Goal: Task Accomplishment & Management: Manage account settings

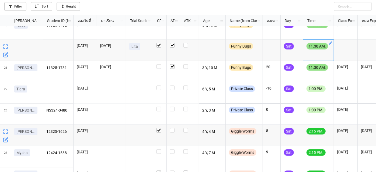
scroll to position [374, 0]
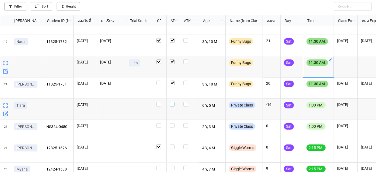
click at [172, 102] on label "grid" at bounding box center [173, 102] width 7 height 0
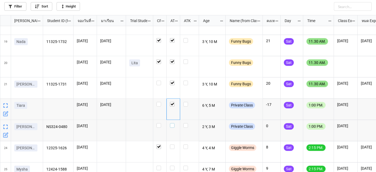
click at [171, 123] on label "grid" at bounding box center [173, 123] width 7 height 0
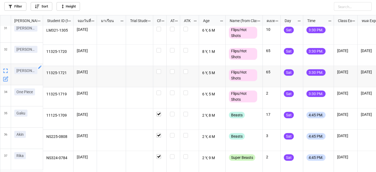
scroll to position [644, 0]
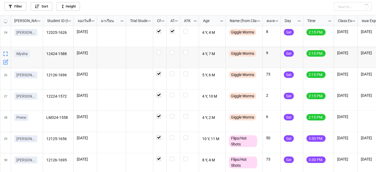
checkbox input "true"
click at [174, 114] on label "grid" at bounding box center [173, 114] width 7 height 0
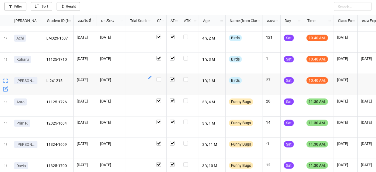
scroll to position [221, 0]
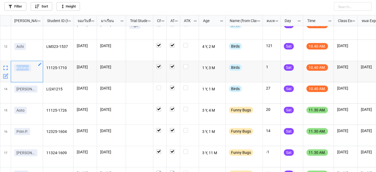
drag, startPoint x: 14, startPoint y: 68, endPoint x: 30, endPoint y: 68, distance: 16.5
click at [30, 68] on div "Koharu" at bounding box center [27, 71] width 32 height 21
copy p "Koharu"
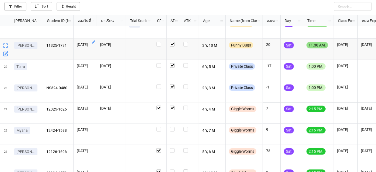
scroll to position [416, 0]
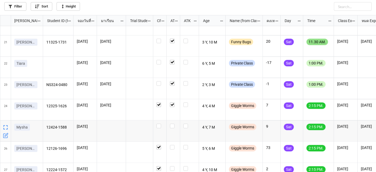
click at [2, 136] on div "grid" at bounding box center [6, 131] width 8 height 21
click at [4, 136] on icon "grid" at bounding box center [5, 135] width 5 height 5
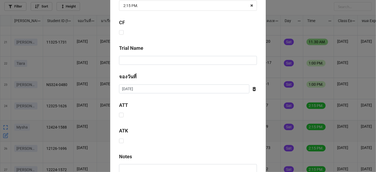
scroll to position [270, 0]
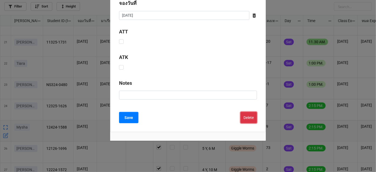
click at [245, 122] on button "Delete" at bounding box center [249, 117] width 16 height 11
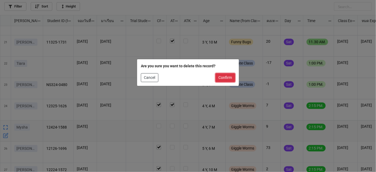
click at [230, 80] on button "Confirm" at bounding box center [226, 77] width 20 height 9
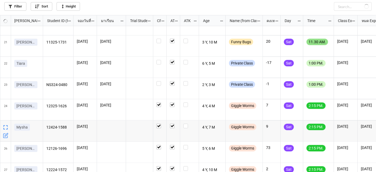
checkbox input "true"
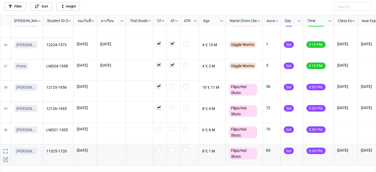
scroll to position [440, 0]
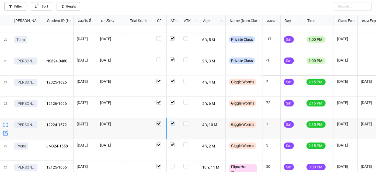
click at [173, 122] on label "grid" at bounding box center [173, 122] width 7 height 0
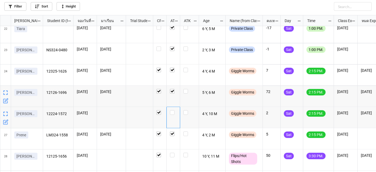
scroll to position [476, 0]
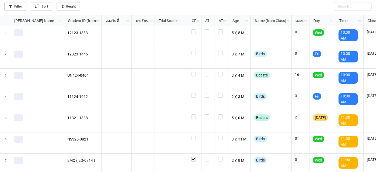
scroll to position [154, 373]
click at [22, 7] on link "Filter" at bounding box center [15, 6] width 22 height 9
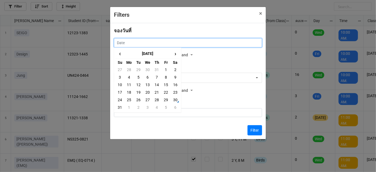
click at [152, 42] on input "text" at bounding box center [188, 42] width 148 height 9
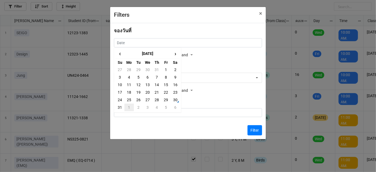
click at [128, 107] on td "1" at bounding box center [129, 108] width 9 height 8
type input "1/9/2025"
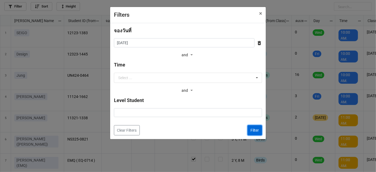
click at [253, 132] on button "Filter" at bounding box center [255, 130] width 15 height 10
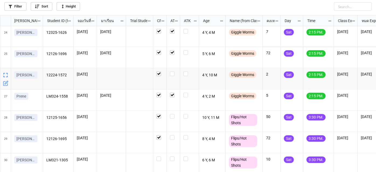
click at [6, 84] on icon "grid" at bounding box center [6, 82] width 3 height 3
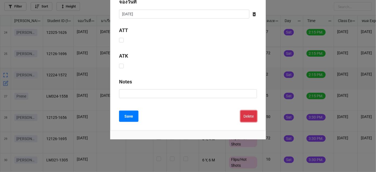
click at [246, 114] on button "Delete" at bounding box center [249, 116] width 16 height 11
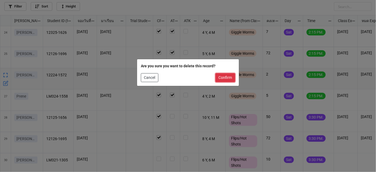
click at [229, 77] on button "Confirm" at bounding box center [226, 77] width 20 height 9
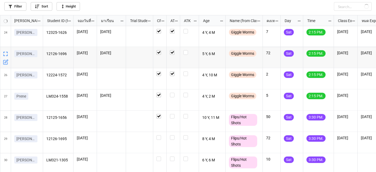
checkbox input "true"
checkbox input "false"
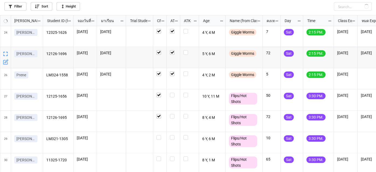
checkbox input "true"
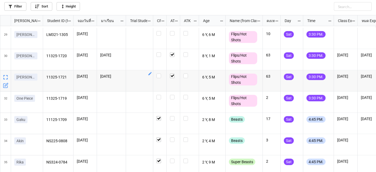
scroll to position [622, 0]
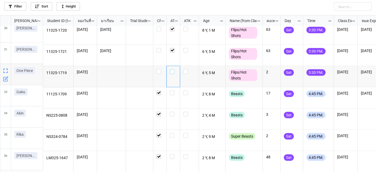
click at [173, 69] on label "grid" at bounding box center [173, 69] width 7 height 0
checkbox input "true"
click at [171, 154] on label "grid" at bounding box center [173, 154] width 7 height 0
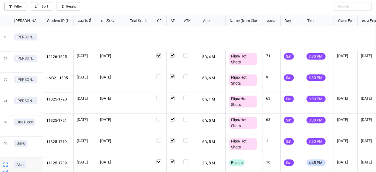
scroll to position [551, 0]
